Goal: Information Seeking & Learning: Understand process/instructions

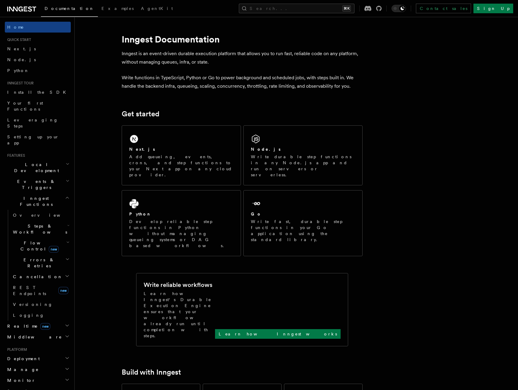
click at [49, 246] on span "new" at bounding box center [54, 249] width 10 height 7
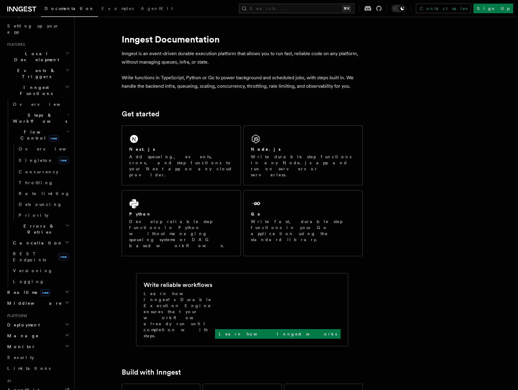
scroll to position [113, 0]
click at [40, 287] on span "new" at bounding box center [45, 290] width 10 height 7
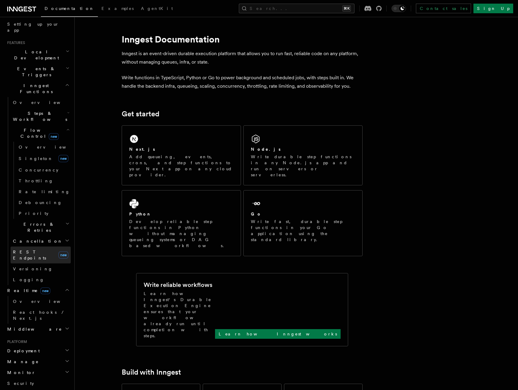
click at [39, 249] on span "REST Endpoints" at bounding box center [29, 254] width 33 height 11
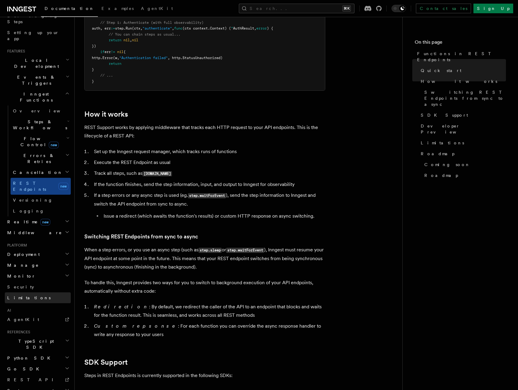
scroll to position [545, 0]
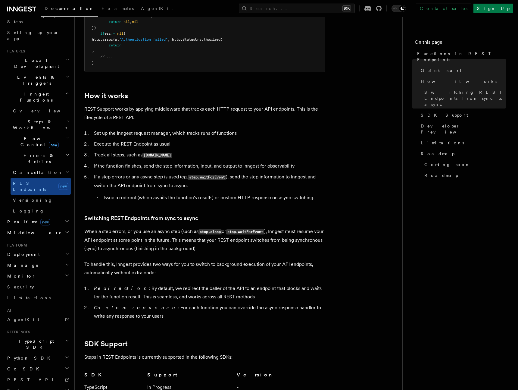
click at [106, 202] on li "Issue a redirect (which awaits the function's results) or custom HTTP response …" at bounding box center [214, 197] width 224 height 8
drag, startPoint x: 130, startPoint y: 198, endPoint x: 199, endPoint y: 197, distance: 68.7
click at [199, 197] on li "Issue a redirect (which awaits the function's results) or custom HTTP response …" at bounding box center [214, 197] width 224 height 8
drag, startPoint x: 216, startPoint y: 198, endPoint x: 312, endPoint y: 200, distance: 96.4
click at [312, 200] on li "Issue a redirect (which awaits the function's results) or custom HTTP response …" at bounding box center [214, 197] width 224 height 8
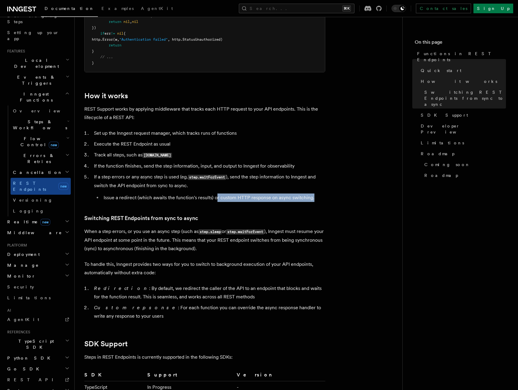
click at [312, 200] on li "Issue a redirect (which awaits the function's results) or custom HTTP response …" at bounding box center [214, 197] width 224 height 8
drag, startPoint x: 331, startPoint y: 199, endPoint x: 104, endPoint y: 197, distance: 227.5
click at [104, 197] on article "Features Inngest Functions Functions in REST Endpoints The latest versions of I…" at bounding box center [238, 163] width 309 height 1363
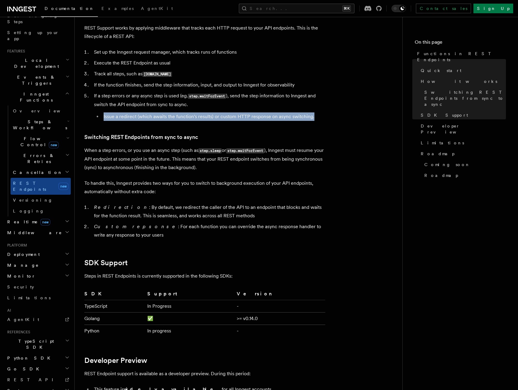
scroll to position [636, 0]
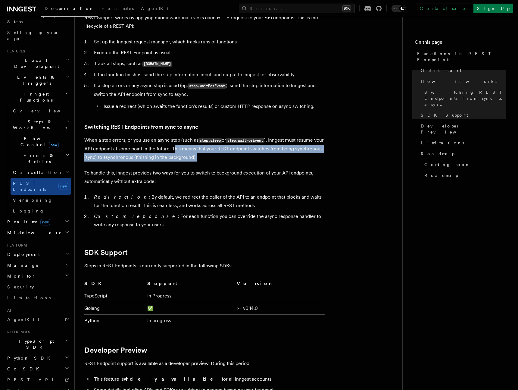
drag, startPoint x: 185, startPoint y: 147, endPoint x: 225, endPoint y: 159, distance: 41.9
click at [225, 159] on p "When a step errors, or you use an async step (such as step.sleep or step.waitFo…" at bounding box center [204, 149] width 241 height 26
click at [235, 159] on p "When a step errors, or you use an async step (such as step.sleep or step.waitFo…" at bounding box center [204, 149] width 241 height 26
drag, startPoint x: 234, startPoint y: 159, endPoint x: 199, endPoint y: 149, distance: 35.6
click at [199, 149] on p "When a step errors, or you use an async step (such as step.sleep or step.waitFo…" at bounding box center [204, 149] width 241 height 26
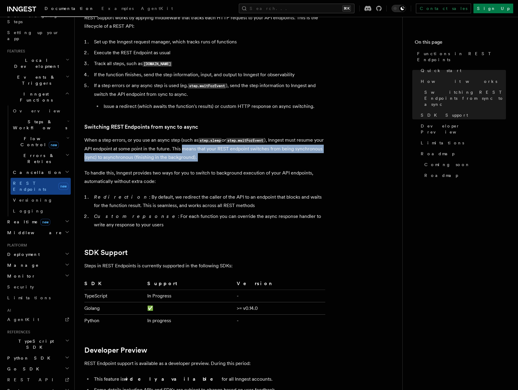
click at [236, 155] on p "When a step errors, or you use an async step (such as step.sleep or step.waitFo…" at bounding box center [204, 149] width 241 height 26
drag, startPoint x: 238, startPoint y: 157, endPoint x: 187, endPoint y: 146, distance: 52.0
click at [187, 146] on p "When a step errors, or you use an async step (such as step.sleep or step.waitFo…" at bounding box center [204, 149] width 241 height 26
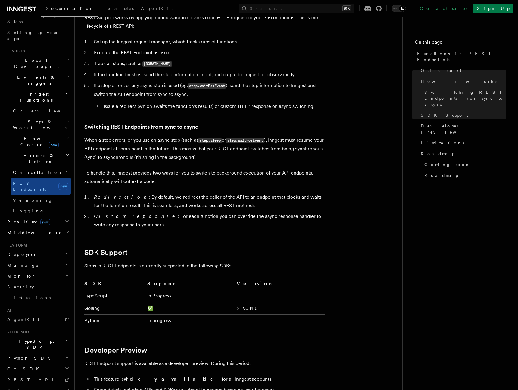
click at [134, 173] on p "To handle this, Inngest provides two ways for you to switch to background execu…" at bounding box center [204, 177] width 241 height 17
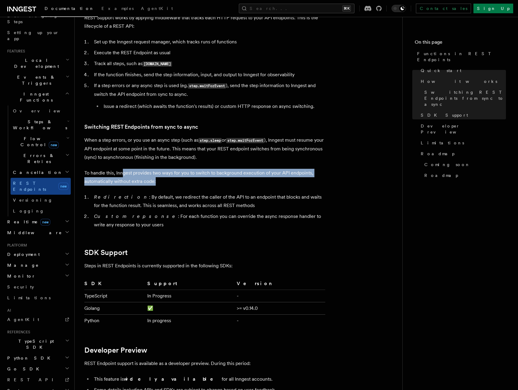
drag, startPoint x: 164, startPoint y: 184, endPoint x: 124, endPoint y: 171, distance: 41.7
click at [124, 171] on p "To handle this, Inngest provides two ways for you to switch to background execu…" at bounding box center [204, 177] width 241 height 17
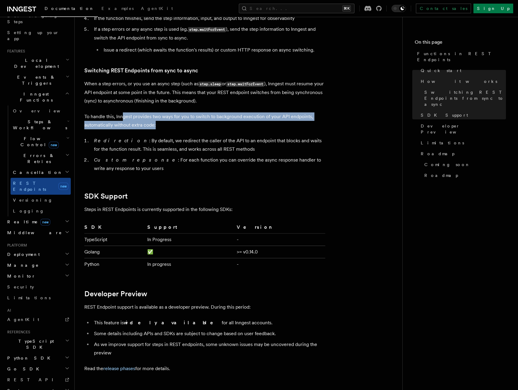
scroll to position [698, 0]
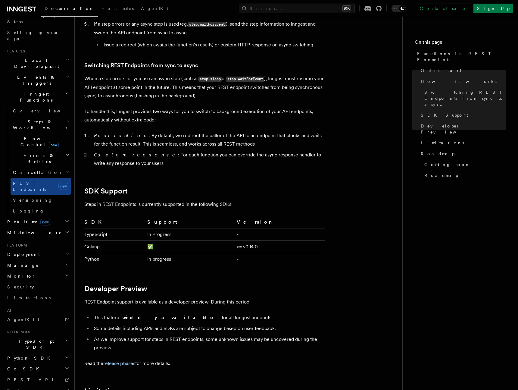
drag, startPoint x: 122, startPoint y: 136, endPoint x: 220, endPoint y: 149, distance: 98.7
click at [220, 149] on ol "Redirection : By default, we redirect the caller of the API to an endpoint that…" at bounding box center [204, 149] width 241 height 36
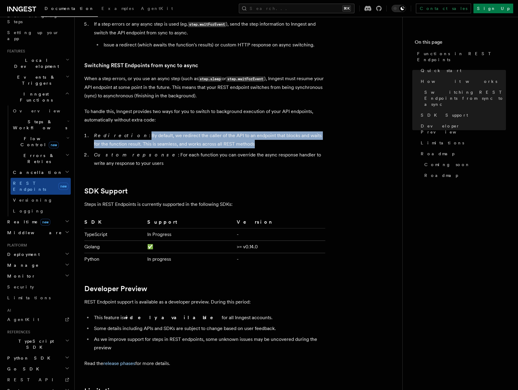
drag, startPoint x: 232, startPoint y: 146, endPoint x: 121, endPoint y: 138, distance: 111.8
click at [121, 138] on li "Redirection : By default, we redirect the caller of the API to an endpoint that…" at bounding box center [208, 139] width 233 height 17
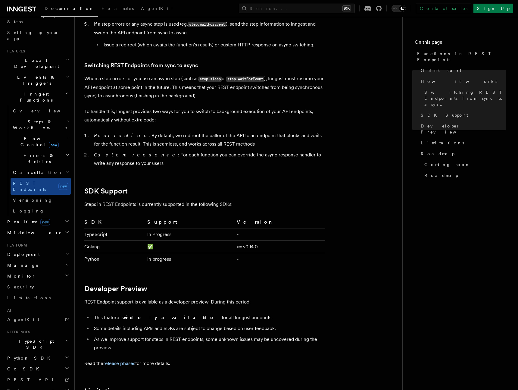
click at [116, 162] on li "Custom repsonse : For each function you can override the async response handler…" at bounding box center [208, 159] width 233 height 17
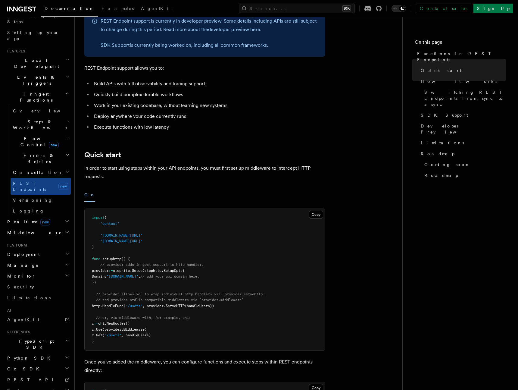
scroll to position [0, 0]
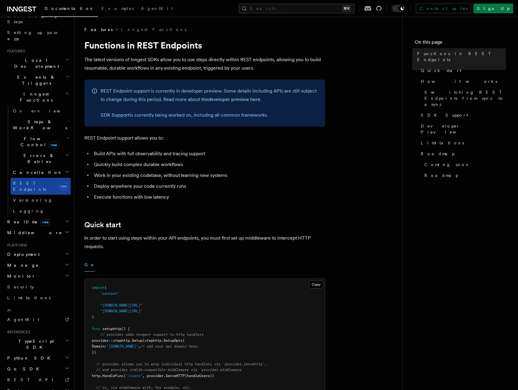
click at [64, 183] on span "new" at bounding box center [63, 186] width 10 height 7
drag, startPoint x: 118, startPoint y: 65, endPoint x: 161, endPoint y: 72, distance: 43.7
click at [161, 72] on p "The latest versions of Inngest SDKs allow you to use steps directly within REST…" at bounding box center [204, 63] width 241 height 17
drag, startPoint x: 206, startPoint y: 45, endPoint x: 85, endPoint y: 49, distance: 120.9
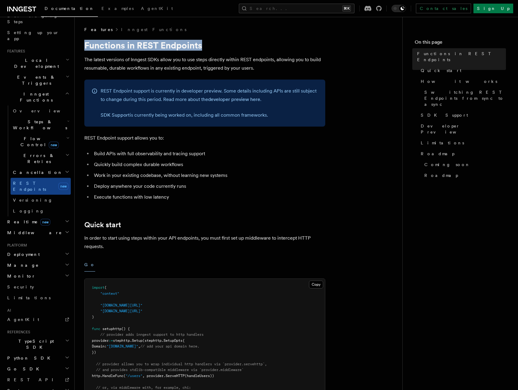
click at [85, 49] on h1 "Functions in REST Endpoints" at bounding box center [204, 45] width 241 height 11
drag, startPoint x: 116, startPoint y: 155, endPoint x: 174, endPoint y: 156, distance: 58.2
click at [174, 156] on li "Build APIs with full observability and tracing support" at bounding box center [208, 153] width 233 height 8
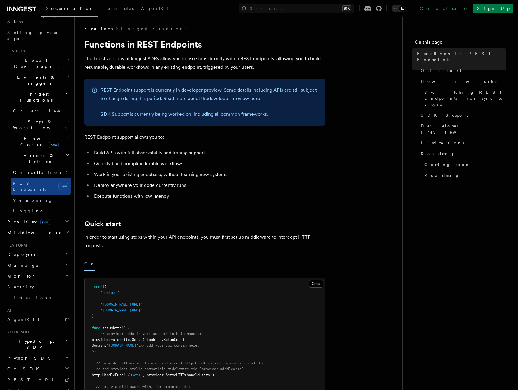
scroll to position [1, 0]
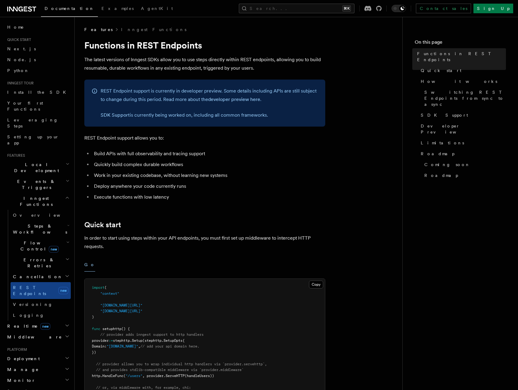
click at [259, 183] on li "Deploy anywhere your code currently runs" at bounding box center [208, 186] width 233 height 8
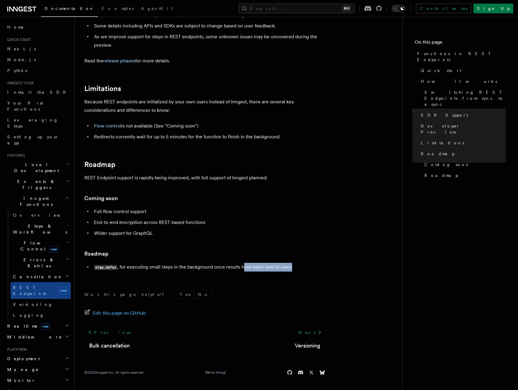
drag, startPoint x: 298, startPoint y: 268, endPoint x: 243, endPoint y: 266, distance: 54.9
click at [243, 266] on li "step.defer , for executing small steps in the background once results have been…" at bounding box center [208, 267] width 233 height 9
click at [288, 266] on li "step.defer , for executing small steps in the background once results have been…" at bounding box center [208, 267] width 233 height 9
drag, startPoint x: 299, startPoint y: 269, endPoint x: 160, endPoint y: 266, distance: 138.6
click at [160, 266] on li "step.defer , for executing small steps in the background once results have been…" at bounding box center [208, 267] width 233 height 9
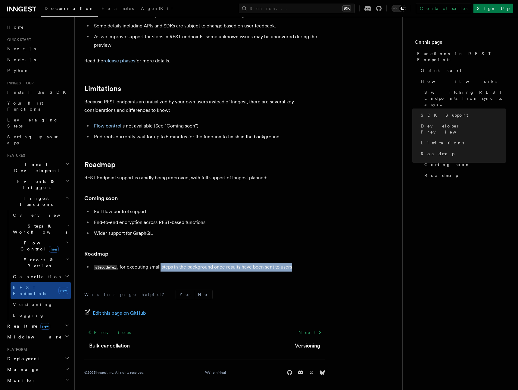
click at [160, 266] on li "step.defer , for executing small steps in the background once results have been…" at bounding box center [208, 267] width 233 height 9
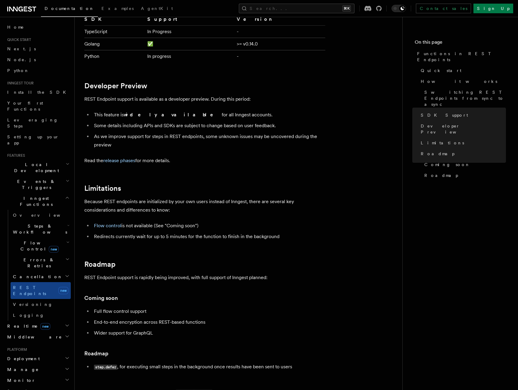
scroll to position [833, 0]
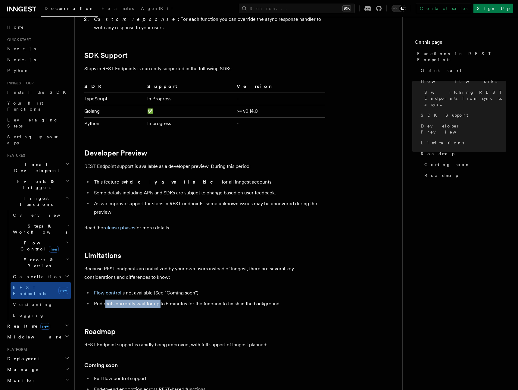
drag, startPoint x: 105, startPoint y: 305, endPoint x: 159, endPoint y: 305, distance: 53.9
click at [159, 305] on li "Redirects currently wait for up to 5 minutes for the function to finish in the …" at bounding box center [208, 303] width 233 height 8
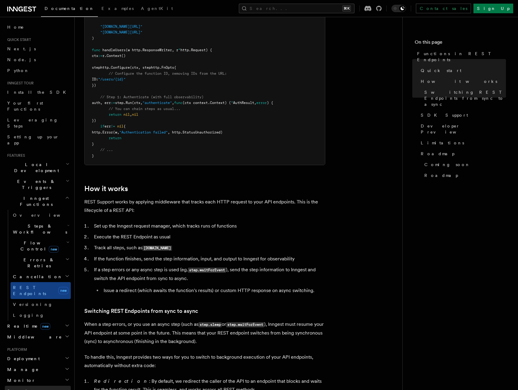
scroll to position [455, 0]
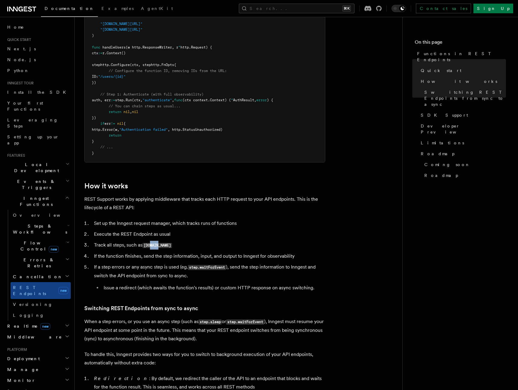
drag, startPoint x: 161, startPoint y: 244, endPoint x: 152, endPoint y: 244, distance: 8.7
click at [152, 244] on code "[DOMAIN_NAME]" at bounding box center [158, 245] width 30 height 5
drag, startPoint x: 150, startPoint y: 244, endPoint x: 184, endPoint y: 243, distance: 34.1
click at [184, 243] on li "Track all steps, such as step.run" at bounding box center [208, 245] width 233 height 9
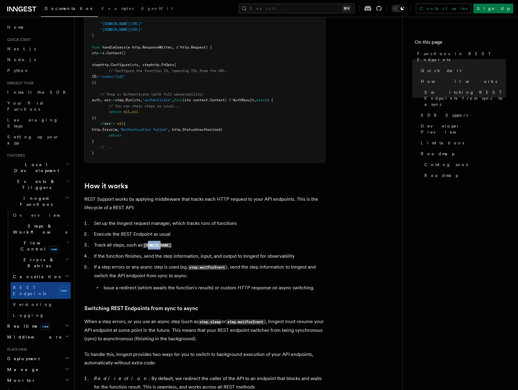
click at [184, 243] on li "Track all steps, such as step.run" at bounding box center [208, 245] width 233 height 9
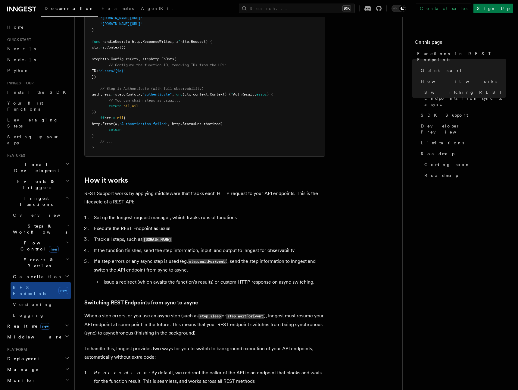
scroll to position [462, 0]
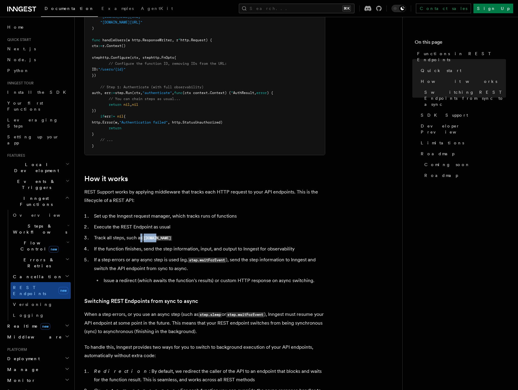
drag, startPoint x: 146, startPoint y: 239, endPoint x: 158, endPoint y: 239, distance: 11.4
click at [158, 239] on li "Track all steps, such as step.run" at bounding box center [208, 238] width 233 height 9
drag, startPoint x: 158, startPoint y: 239, endPoint x: 170, endPoint y: 237, distance: 12.7
click at [158, 239] on code "[DOMAIN_NAME]" at bounding box center [158, 238] width 30 height 5
drag, startPoint x: 170, startPoint y: 237, endPoint x: 144, endPoint y: 237, distance: 26.2
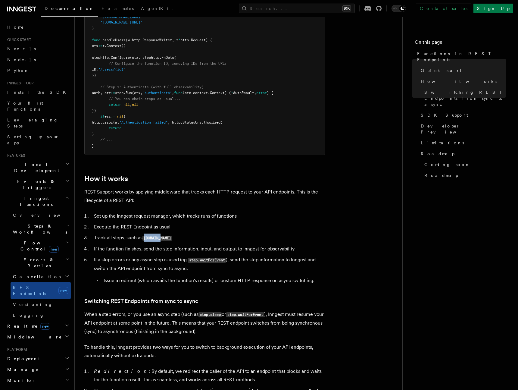
click at [144, 237] on li "Track all steps, such as step.run" at bounding box center [208, 238] width 233 height 9
click at [150, 238] on code "[DOMAIN_NAME]" at bounding box center [158, 238] width 30 height 5
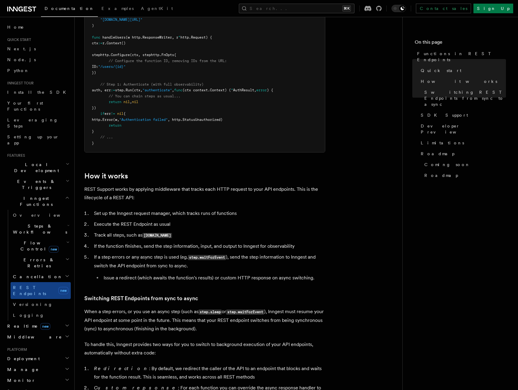
scroll to position [465, 0]
drag, startPoint x: 142, startPoint y: 247, endPoint x: 180, endPoint y: 246, distance: 38.0
click at [180, 246] on li "If the function finishes, send the step information, input, and output to Innge…" at bounding box center [208, 245] width 233 height 8
click at [145, 249] on li "If the function finishes, send the step information, input, and output to Innge…" at bounding box center [208, 245] width 233 height 8
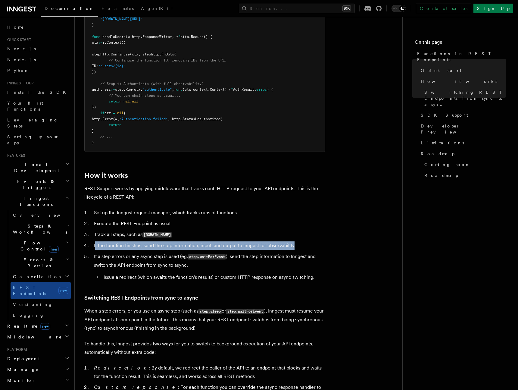
drag, startPoint x: 303, startPoint y: 244, endPoint x: 95, endPoint y: 247, distance: 207.9
click at [95, 247] on li "If the function finishes, send the step information, input, and output to Innge…" at bounding box center [208, 245] width 233 height 8
click at [96, 246] on li "If the function finishes, send the step information, input, and output to Innge…" at bounding box center [208, 245] width 233 height 8
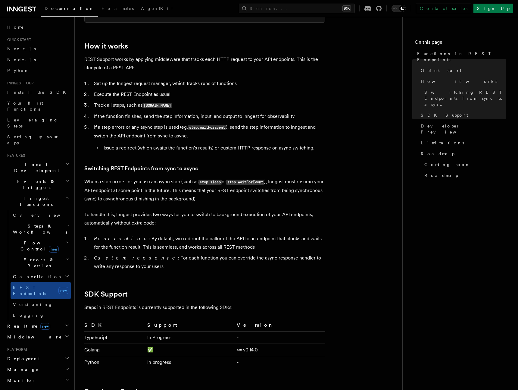
scroll to position [594, 0]
click at [146, 183] on p "When a step errors, or you use an async step (such as step.sleep or step.waitFo…" at bounding box center [204, 191] width 241 height 26
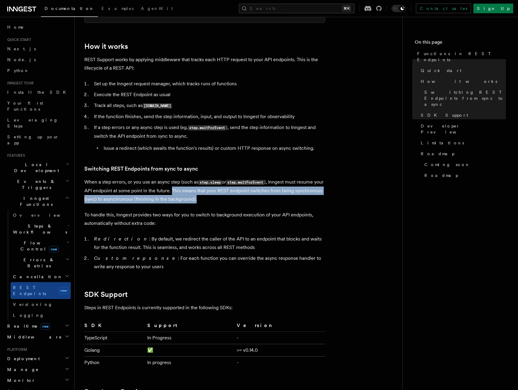
drag, startPoint x: 183, startPoint y: 190, endPoint x: 242, endPoint y: 202, distance: 60.3
click at [242, 202] on p "When a step errors, or you use an async step (such as step.sleep or step.waitFo…" at bounding box center [204, 191] width 241 height 26
click at [241, 202] on p "When a step errors, or you use an async step (such as step.sleep or step.waitFo…" at bounding box center [204, 191] width 241 height 26
drag, startPoint x: 216, startPoint y: 201, endPoint x: 195, endPoint y: 192, distance: 22.6
click at [195, 192] on p "When a step errors, or you use an async step (such as step.sleep or step.waitFo…" at bounding box center [204, 191] width 241 height 26
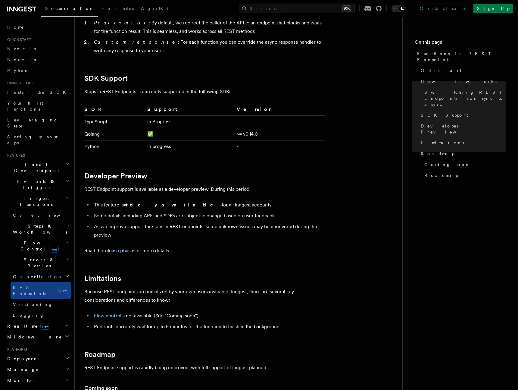
scroll to position [811, 0]
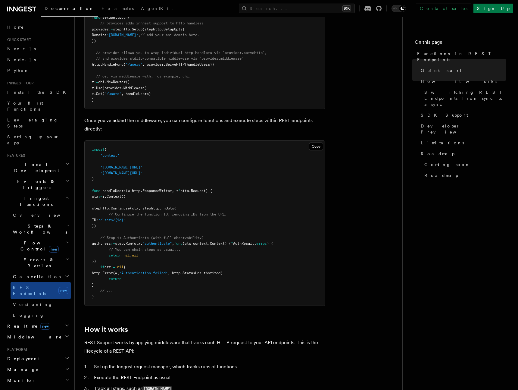
scroll to position [312, 0]
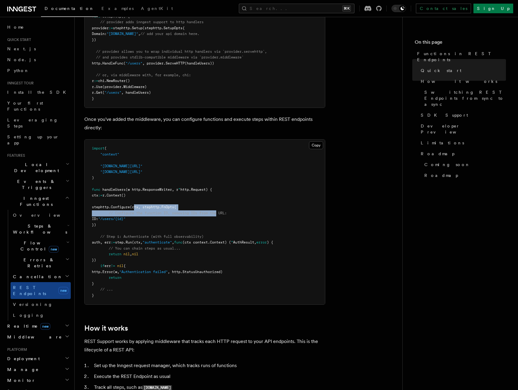
drag, startPoint x: 175, startPoint y: 211, endPoint x: 219, endPoint y: 212, distance: 43.7
click at [219, 212] on code "import ( "context" "github.com/inngest/inngestgo/step" "github.com/inngest/inng…" at bounding box center [182, 221] width 181 height 151
click at [260, 213] on pre "import ( "context" "github.com/inngest/inngestgo/step" "github.com/inngest/inng…" at bounding box center [205, 222] width 240 height 165
drag, startPoint x: 251, startPoint y: 213, endPoint x: 105, endPoint y: 212, distance: 146.1
click at [103, 212] on pre "import ( "context" "github.com/inngest/inngestgo/step" "github.com/inngest/inng…" at bounding box center [205, 222] width 240 height 165
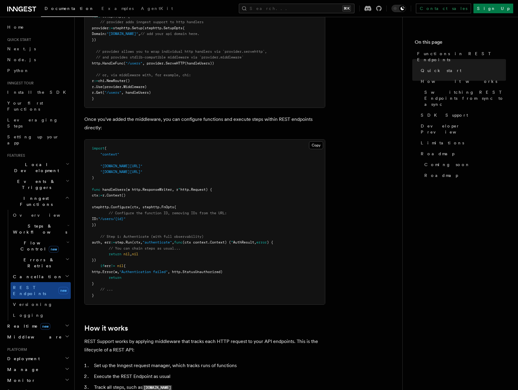
click at [126, 213] on span "// Configure the function ID, removing IDs from the URL:" at bounding box center [168, 213] width 118 height 4
click at [131, 213] on span "// Configure the function ID, removing IDs from the URL:" at bounding box center [168, 213] width 118 height 4
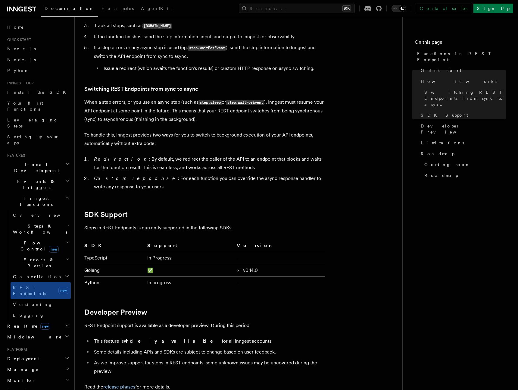
scroll to position [676, 0]
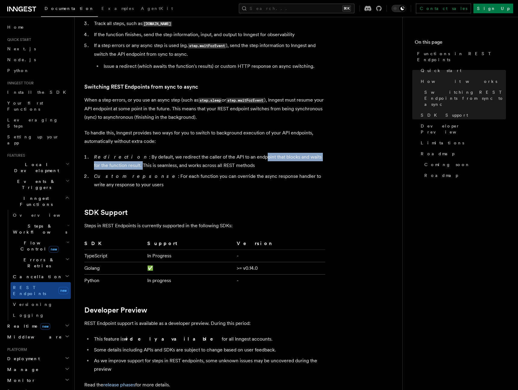
drag, startPoint x: 246, startPoint y: 157, endPoint x: 109, endPoint y: 166, distance: 136.5
click at [109, 166] on li "Redirection : By default, we redirect the caller of the API to an endpoint that…" at bounding box center [208, 161] width 233 height 17
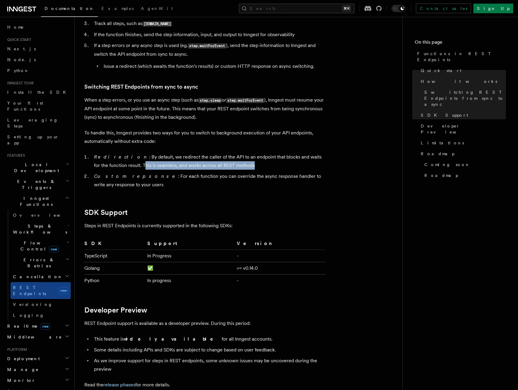
drag, startPoint x: 174, startPoint y: 163, endPoint x: 220, endPoint y: 164, distance: 46.4
click at [220, 164] on li "Redirection : By default, we redirect the caller of the API to an endpoint that…" at bounding box center [208, 161] width 233 height 17
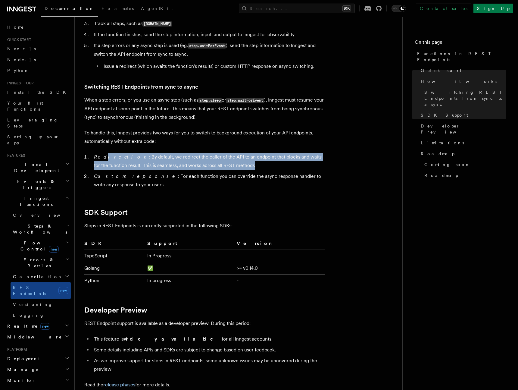
drag, startPoint x: 227, startPoint y: 164, endPoint x: 110, endPoint y: 158, distance: 117.0
click at [102, 157] on li "Redirection : By default, we redirect the caller of the API to an endpoint that…" at bounding box center [208, 161] width 233 height 17
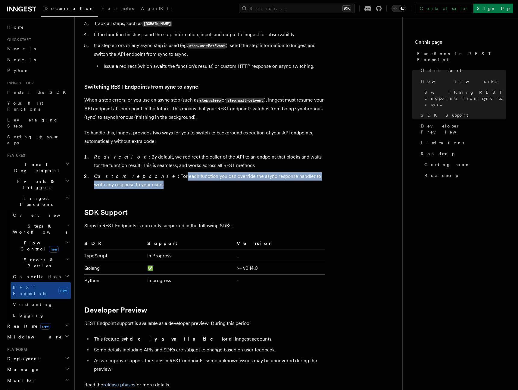
drag, startPoint x: 123, startPoint y: 183, endPoint x: 140, endPoint y: 176, distance: 18.8
click at [140, 176] on li "Custom repsonse : For each function you can override the async response handler…" at bounding box center [208, 180] width 233 height 17
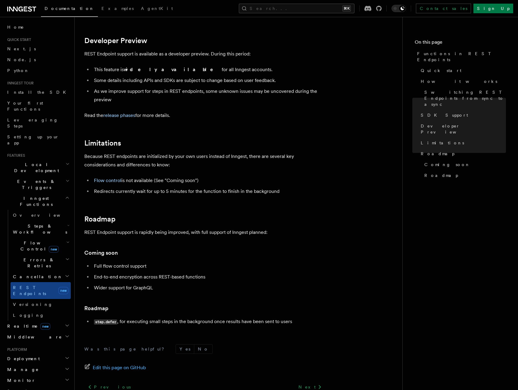
scroll to position [1000, 0]
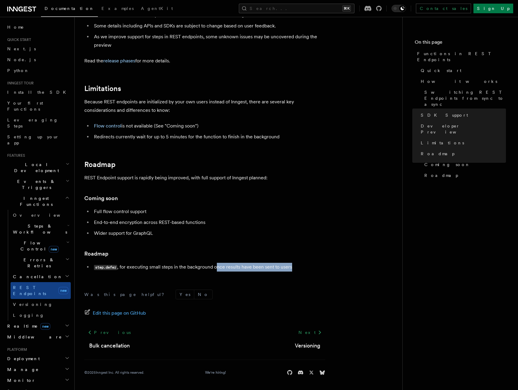
drag, startPoint x: 293, startPoint y: 269, endPoint x: 218, endPoint y: 268, distance: 75.9
click at [218, 268] on li "step.defer , for executing small steps in the background once results have been…" at bounding box center [208, 267] width 233 height 9
drag, startPoint x: 144, startPoint y: 266, endPoint x: 255, endPoint y: 268, distance: 110.9
click at [255, 268] on li "step.defer , for executing small steps in the background once results have been…" at bounding box center [208, 267] width 233 height 9
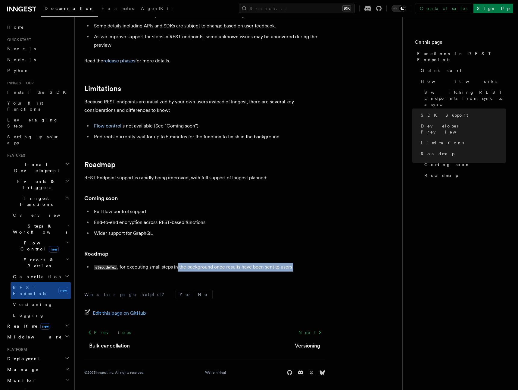
drag, startPoint x: 329, startPoint y: 265, endPoint x: 177, endPoint y: 266, distance: 151.9
click at [177, 266] on li "step.defer , for executing small steps in the background once results have been…" at bounding box center [208, 267] width 233 height 9
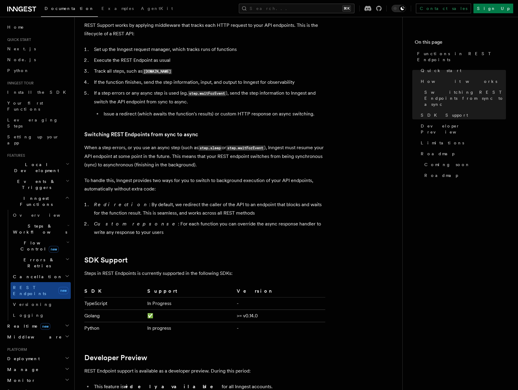
scroll to position [628, 0]
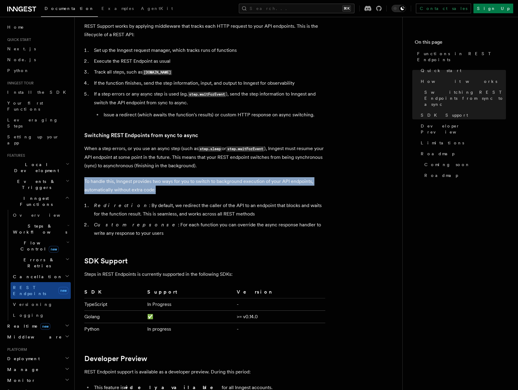
drag, startPoint x: 147, startPoint y: 186, endPoint x: 142, endPoint y: 174, distance: 12.0
click at [142, 174] on article "Features Inngest Functions Functions in REST Endpoints The latest versions of I…" at bounding box center [238, 80] width 309 height 1363
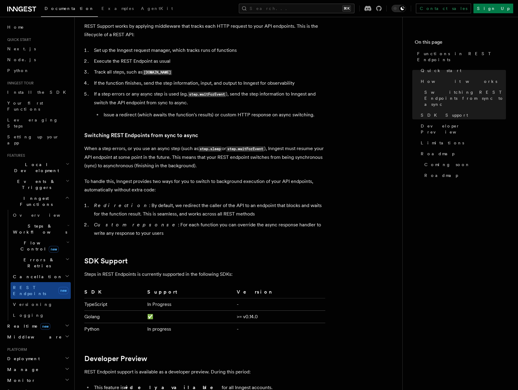
click at [178, 176] on article "Features Inngest Functions Functions in REST Endpoints The latest versions of I…" at bounding box center [238, 80] width 309 height 1363
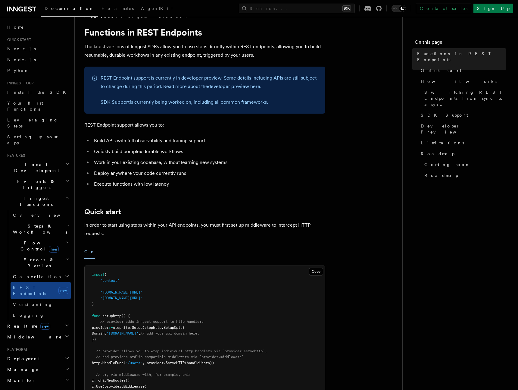
scroll to position [0, 0]
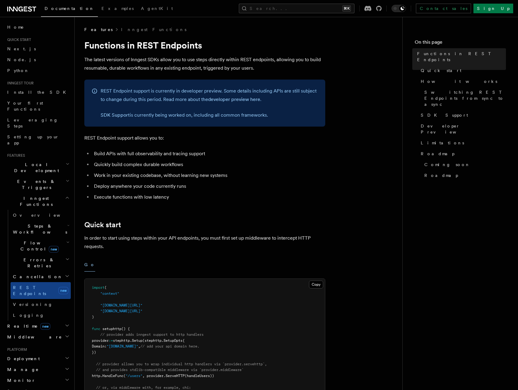
click at [26, 240] on span "Flow Control new" at bounding box center [39, 246] width 56 height 12
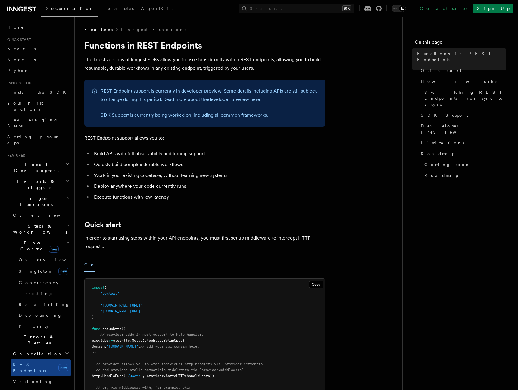
click at [26, 240] on span "Flow Control new" at bounding box center [39, 246] width 56 height 12
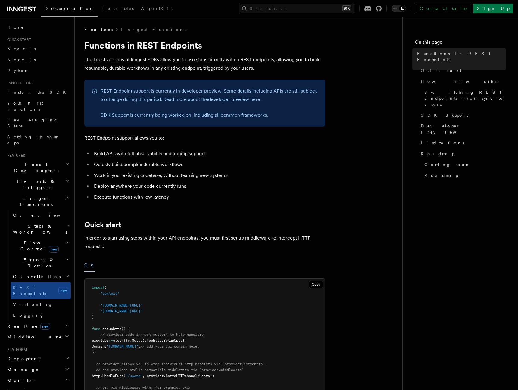
click at [37, 321] on h2 "Realtime new" at bounding box center [38, 326] width 66 height 11
click at [38, 321] on h2 "Realtime new" at bounding box center [38, 326] width 66 height 11
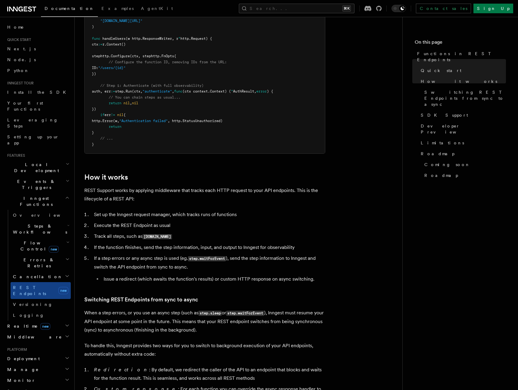
scroll to position [464, 0]
